Goal: Task Accomplishment & Management: Use online tool/utility

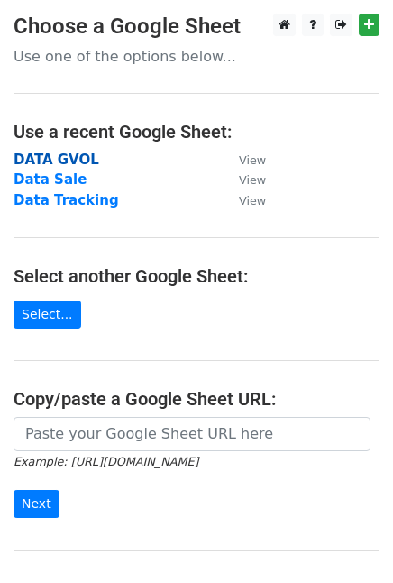
click at [68, 162] on strong "DATA GVOL" at bounding box center [57, 160] width 86 height 16
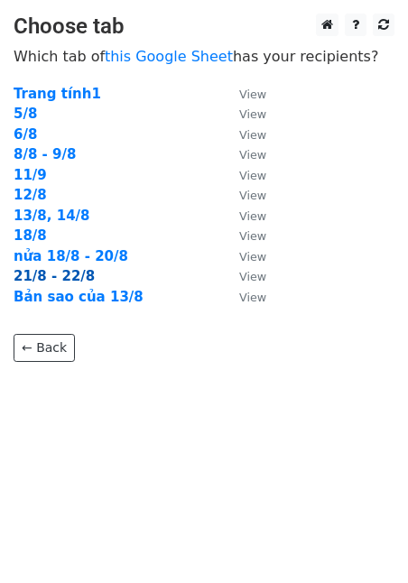
click at [68, 272] on strong "21/8 - 22/8" at bounding box center [54, 276] width 81 height 16
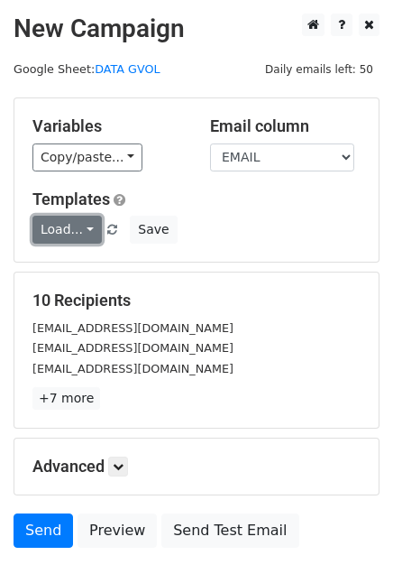
click at [78, 231] on link "Load..." at bounding box center [66, 230] width 69 height 28
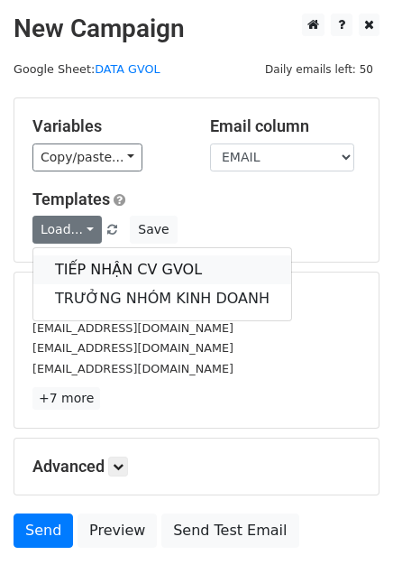
click at [108, 259] on link "TIẾP NHẬN CV GVOL" at bounding box center [162, 269] width 258 height 29
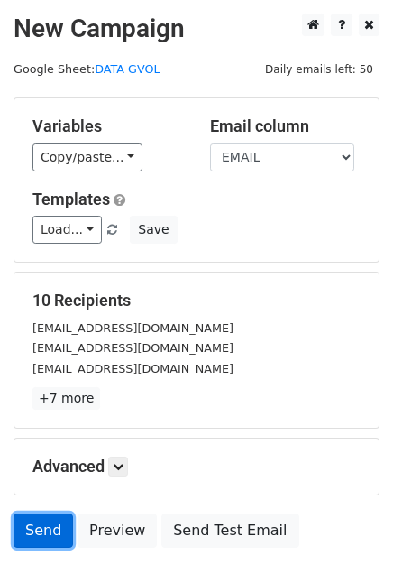
click at [37, 524] on link "Send" at bounding box center [44, 530] width 60 height 34
